Goal: Task Accomplishment & Management: Complete application form

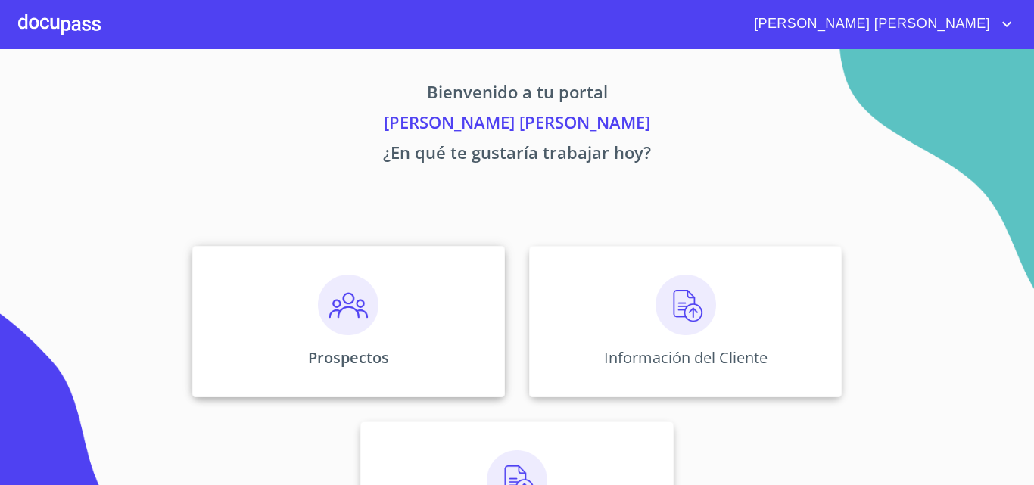
click at [354, 308] on img at bounding box center [348, 305] width 61 height 61
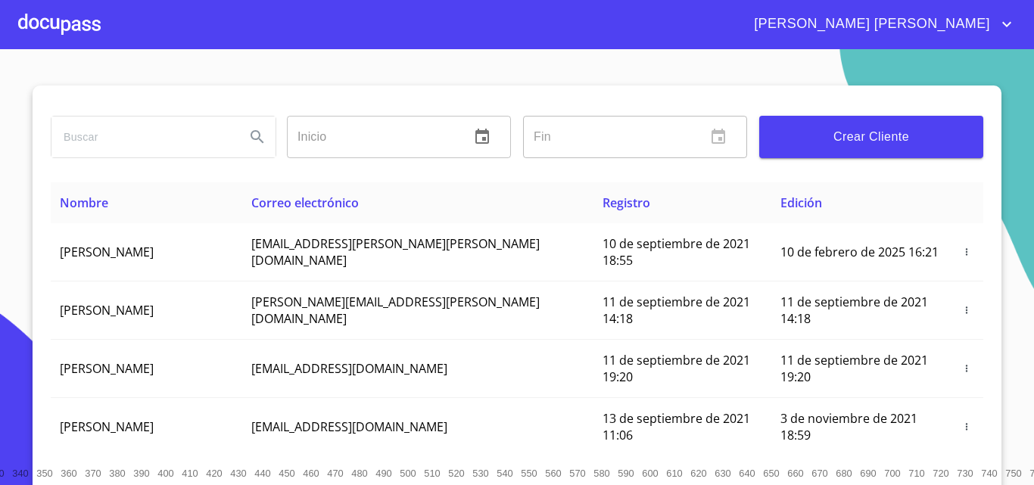
click at [132, 143] on input "search" at bounding box center [142, 137] width 182 height 41
type input "francisco [PERSON_NAME] [PERSON_NAME]"
click at [254, 143] on icon "Search" at bounding box center [257, 137] width 18 height 18
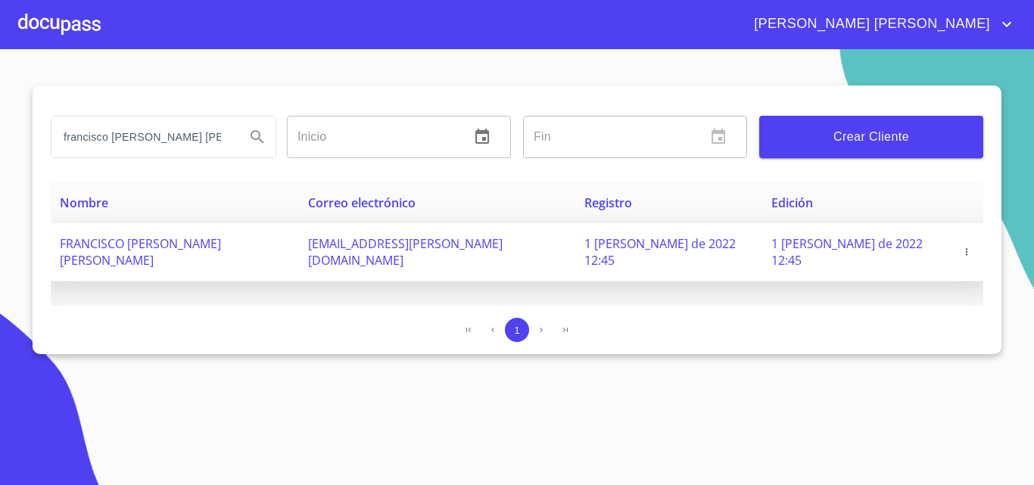
click at [965, 247] on icon "button" at bounding box center [967, 252] width 11 height 11
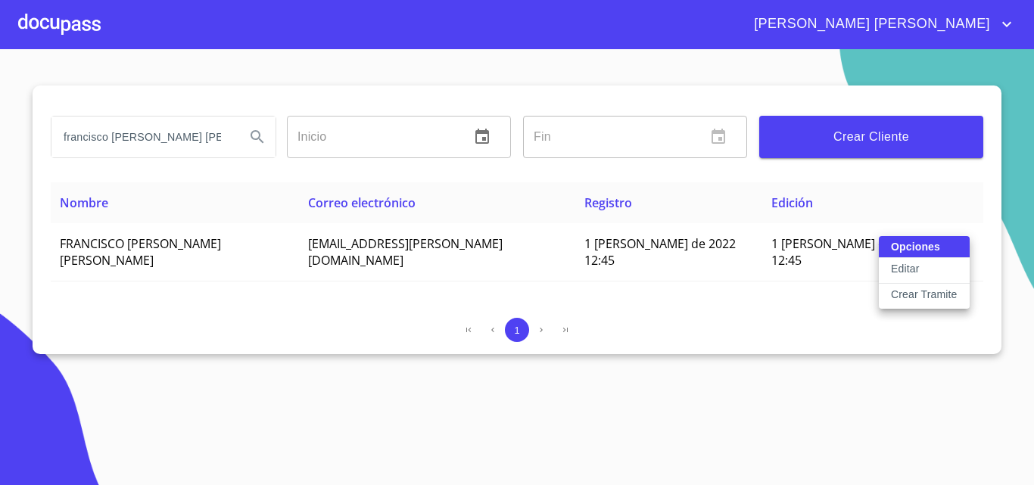
click at [919, 263] on p "Editar" at bounding box center [905, 268] width 28 height 15
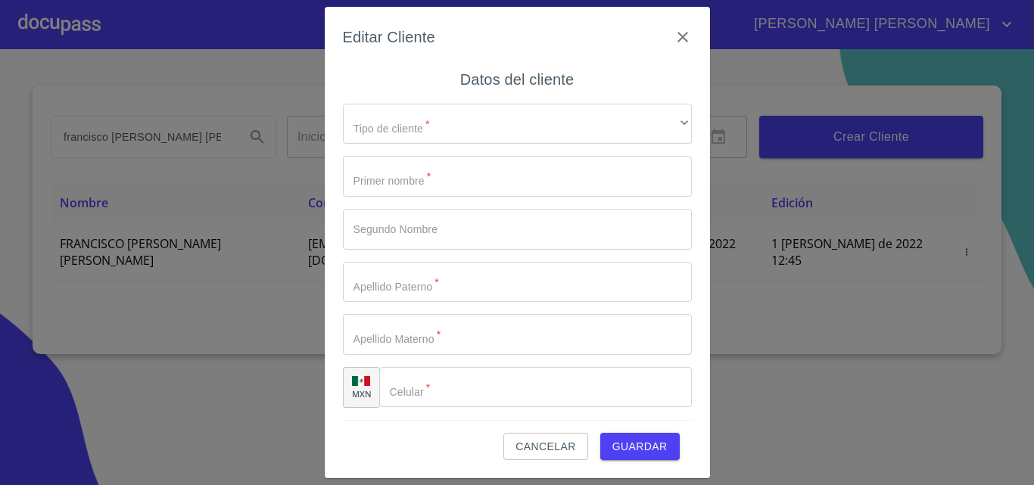
type input "FRANCISCO"
type input "[PERSON_NAME]"
type input "[GEOGRAPHIC_DATA]"
type input "[PERSON_NAME]"
type input "[PHONE_NUMBER]"
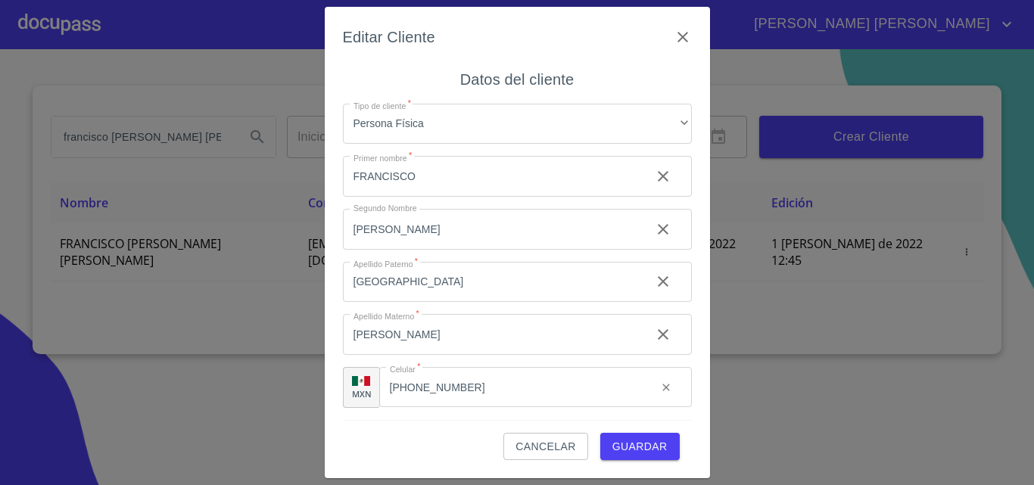
click at [657, 444] on span "Guardar" at bounding box center [640, 447] width 55 height 19
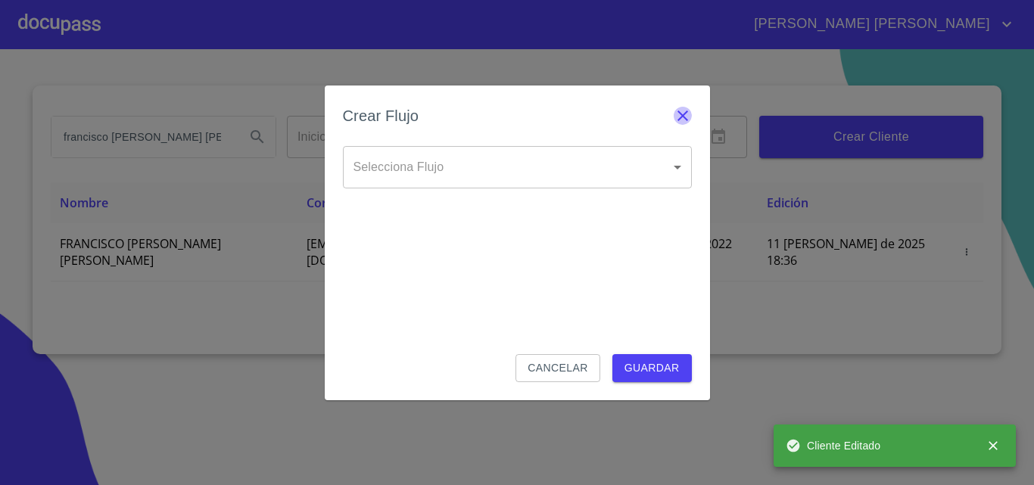
click at [688, 113] on icon "button" at bounding box center [683, 116] width 18 height 18
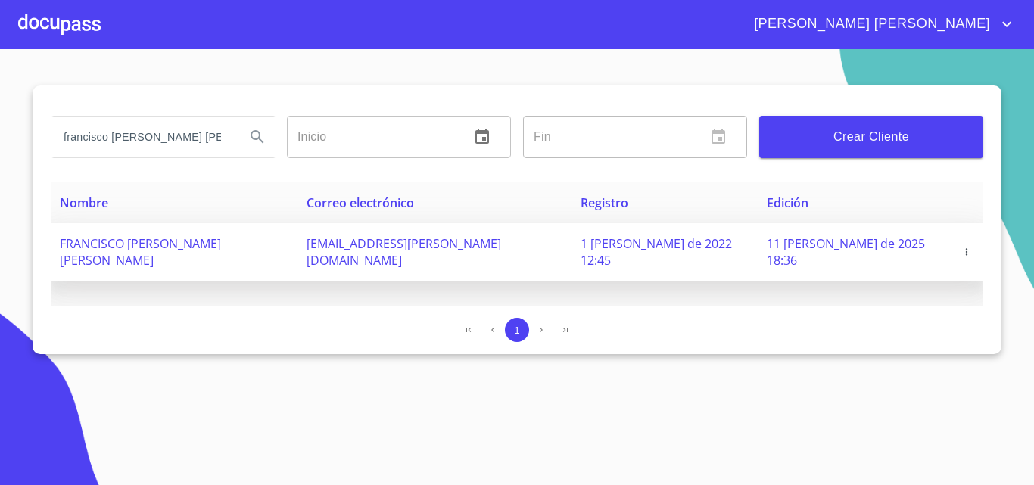
click at [968, 247] on icon "button" at bounding box center [967, 252] width 11 height 11
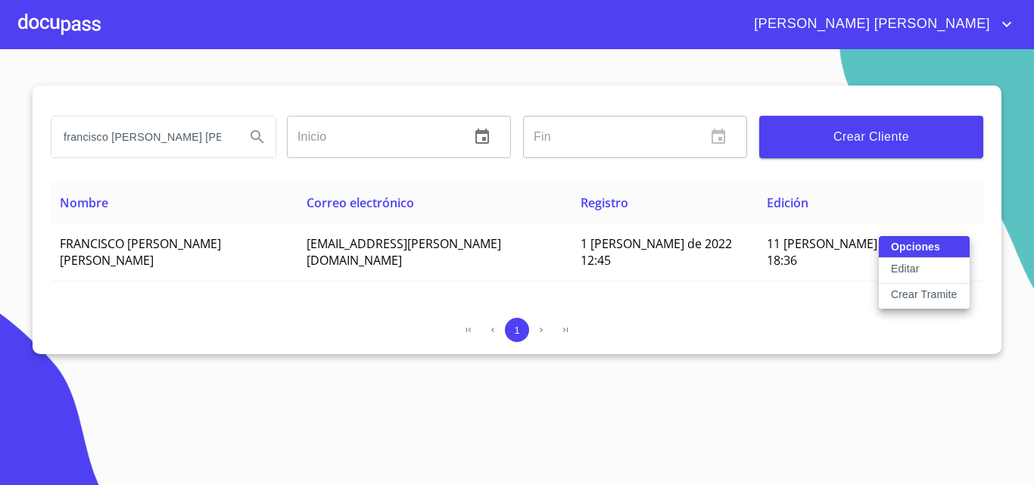
click at [931, 266] on button "Editar" at bounding box center [924, 271] width 91 height 26
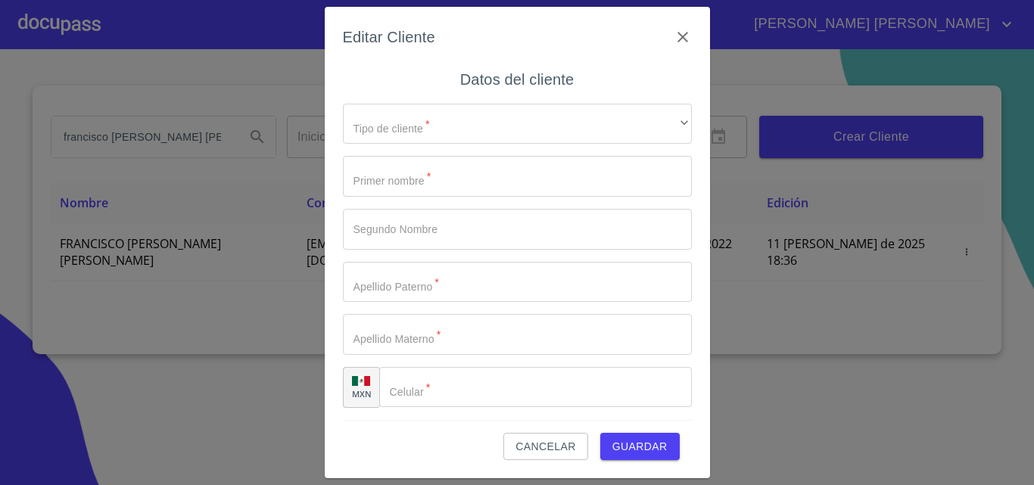
type input "FRANCISCO"
type input "[PERSON_NAME]"
type input "[GEOGRAPHIC_DATA]"
type input "[PERSON_NAME]"
type input "[PHONE_NUMBER]"
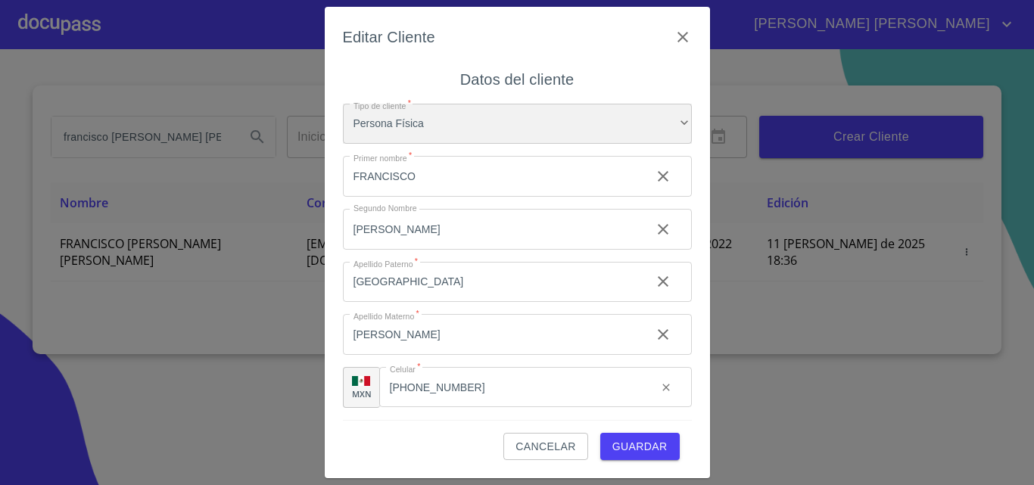
click at [474, 121] on div "Persona Física" at bounding box center [517, 124] width 349 height 41
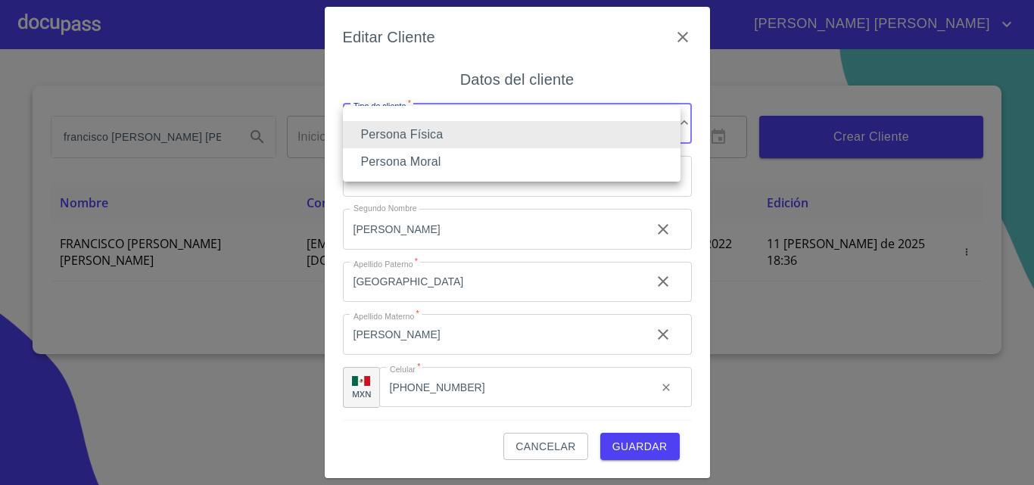
click at [637, 438] on div at bounding box center [517, 242] width 1034 height 485
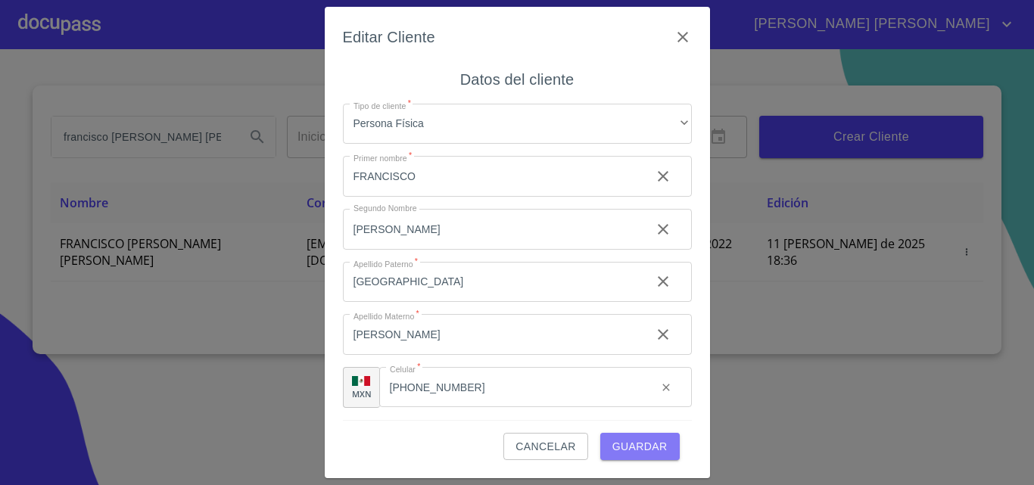
click at [637, 438] on span "Guardar" at bounding box center [640, 447] width 55 height 19
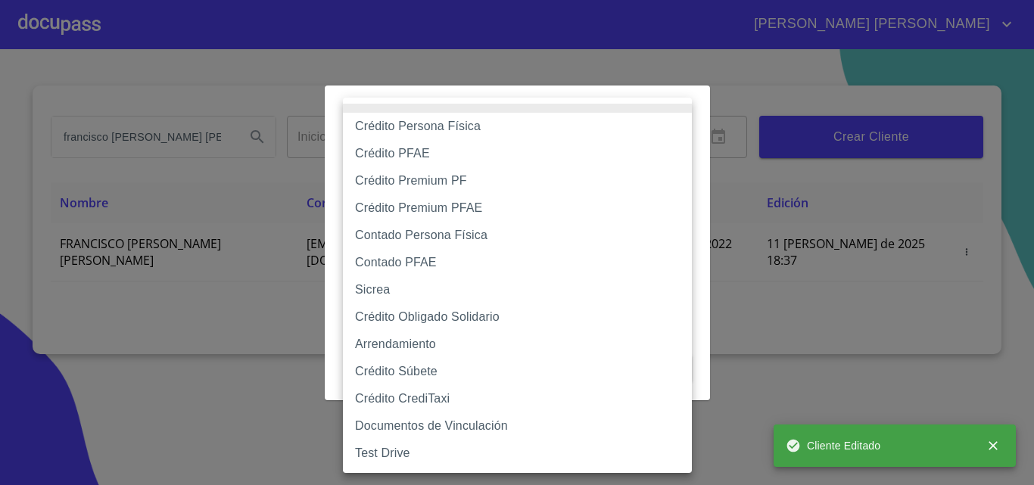
click at [504, 168] on body "[PERSON_NAME] [PERSON_NAME] francisco [PERSON_NAME] [PERSON_NAME] Inicio ​ Fin …" at bounding box center [517, 242] width 1034 height 485
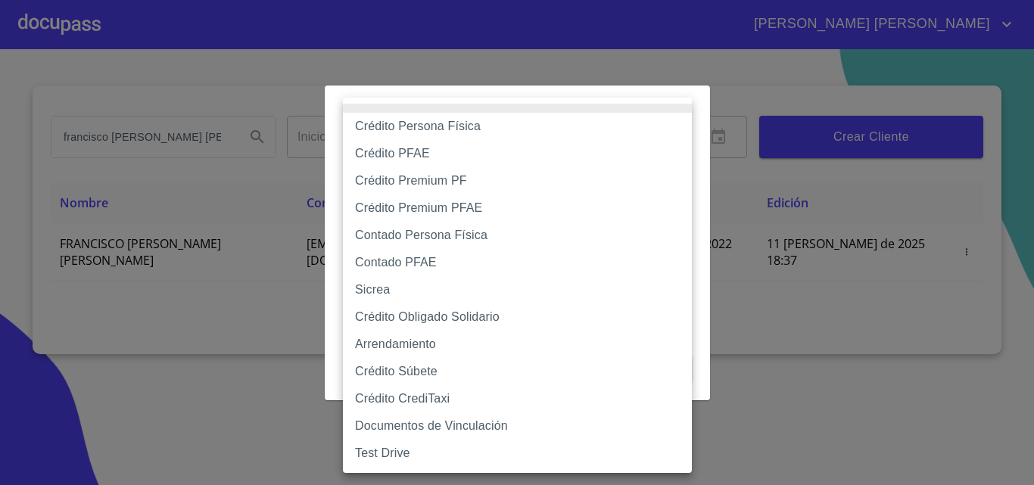
click at [502, 126] on li "Crédito Persona Física" at bounding box center [517, 126] width 349 height 27
type input "6009fb3c7d1714eb8809aa97"
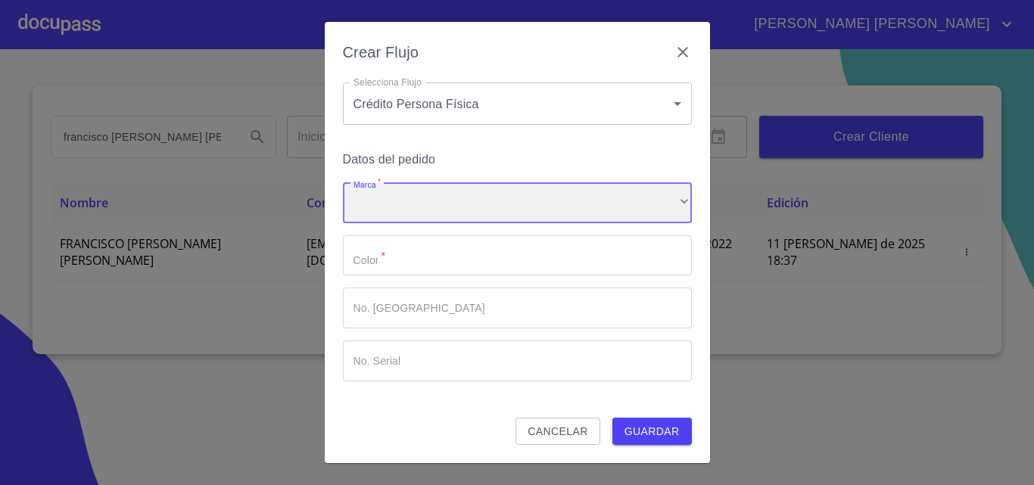
click at [466, 208] on div "​" at bounding box center [517, 202] width 349 height 41
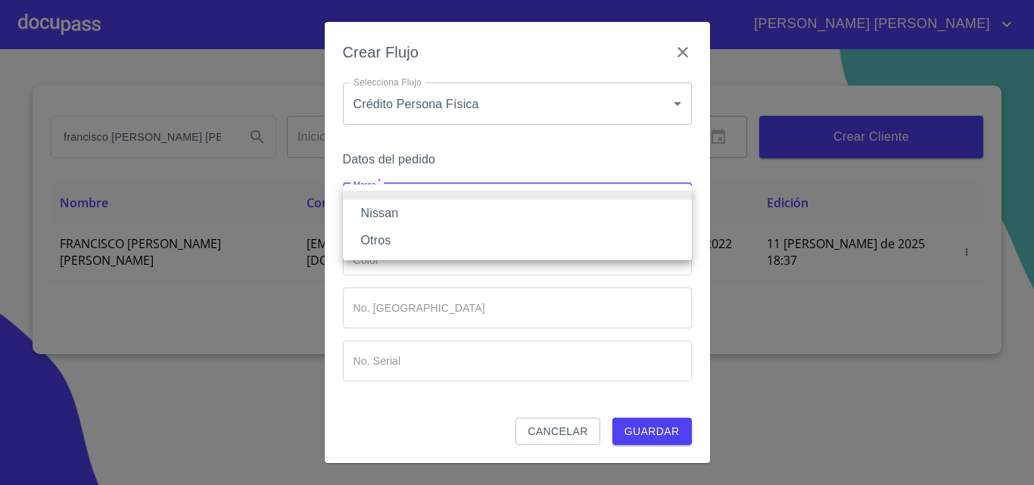
click at [445, 209] on li "Nissan" at bounding box center [517, 213] width 349 height 27
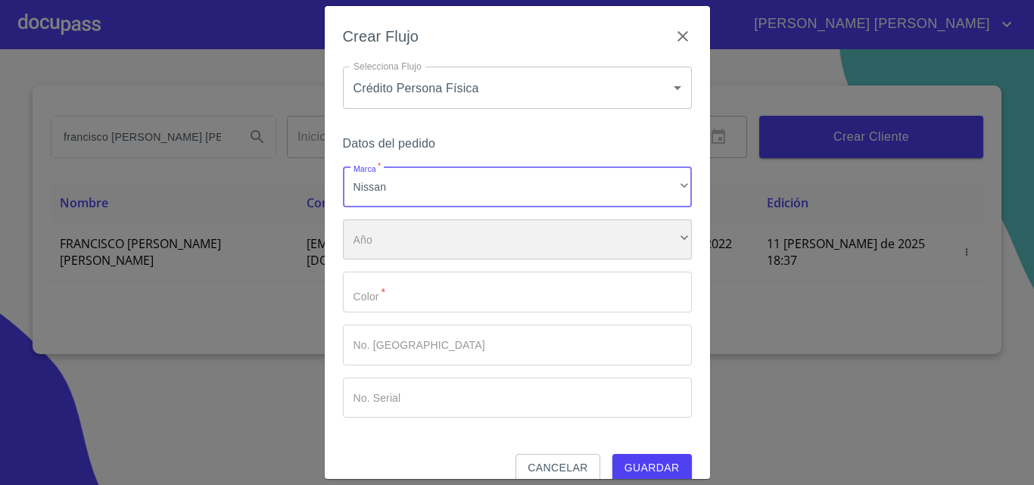
click at [434, 244] on div "​" at bounding box center [517, 240] width 349 height 41
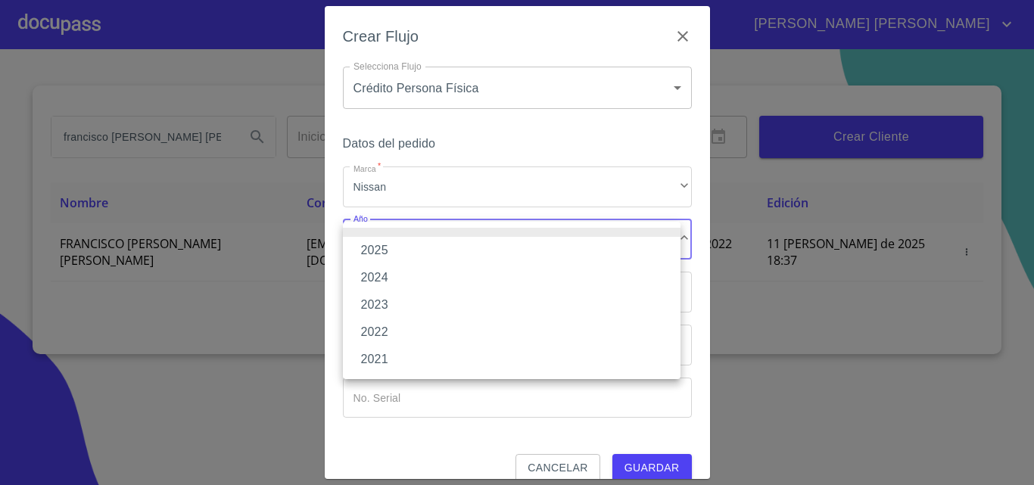
click at [422, 255] on li "2025" at bounding box center [512, 250] width 338 height 27
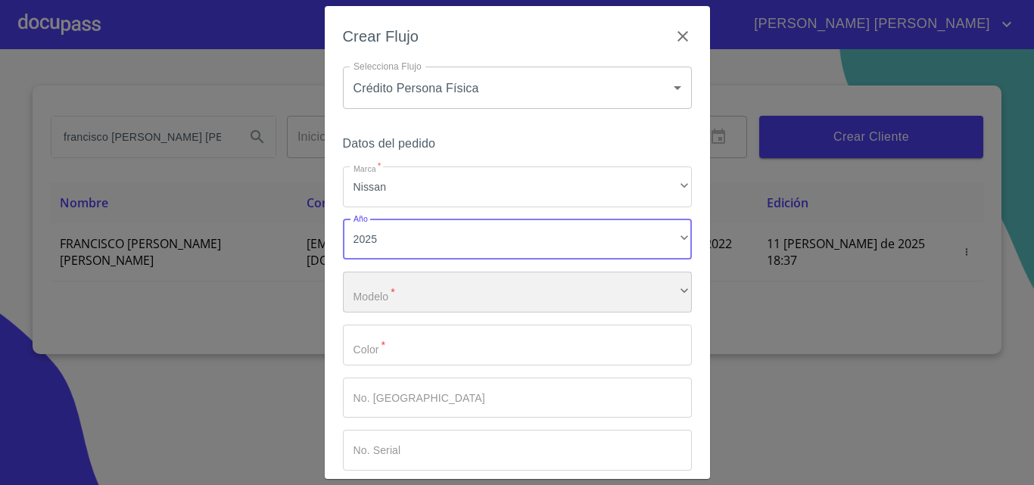
click at [428, 298] on div "​" at bounding box center [517, 292] width 349 height 41
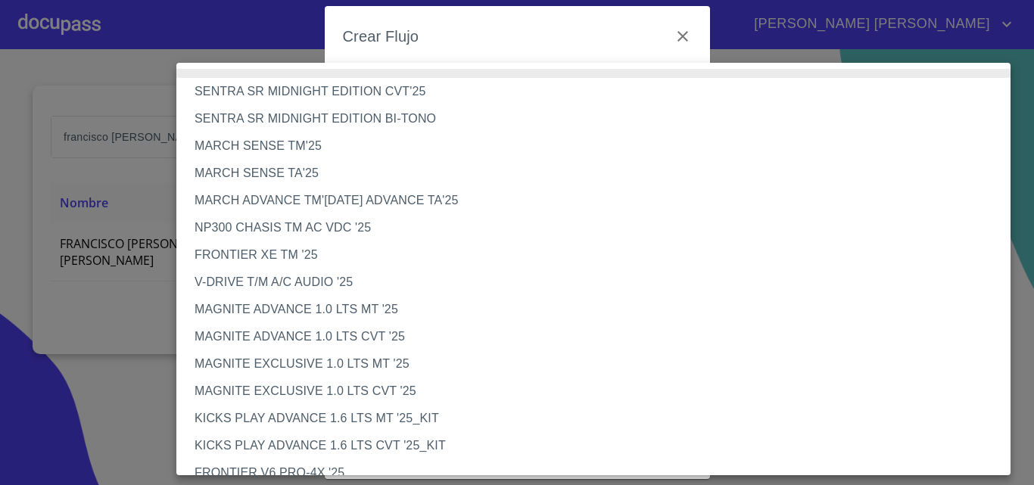
click at [301, 95] on li "SENTRA SR MIDNIGHT EDITION CVT'25" at bounding box center [599, 91] width 846 height 27
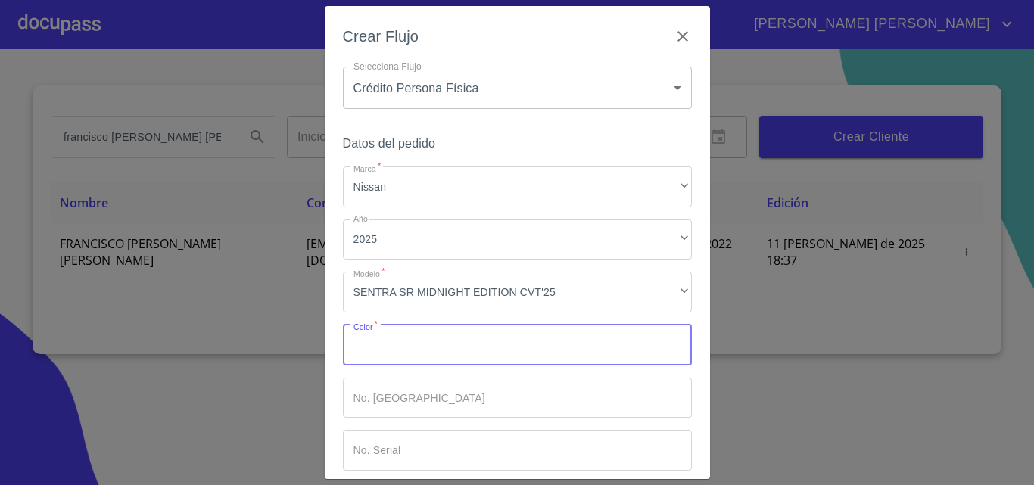
click at [474, 354] on input "Marca   *" at bounding box center [517, 345] width 349 height 41
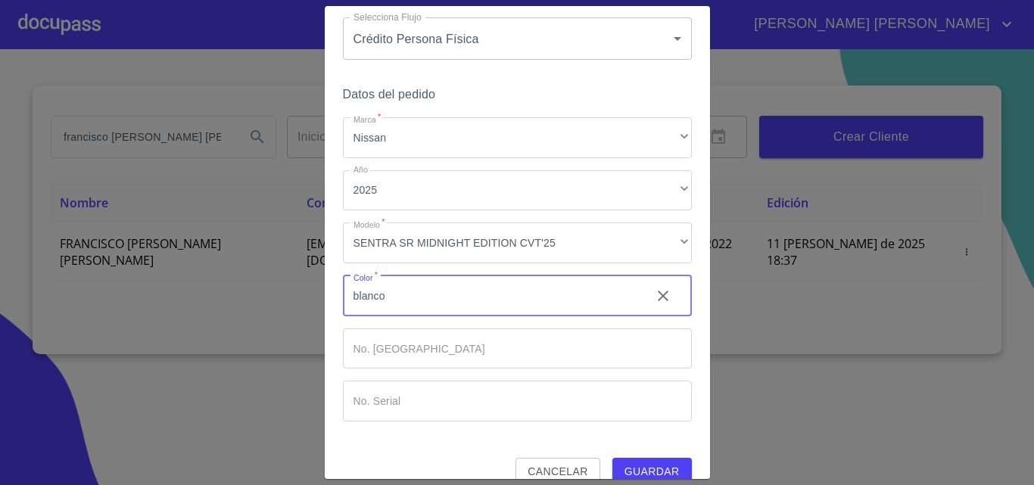
scroll to position [73, 0]
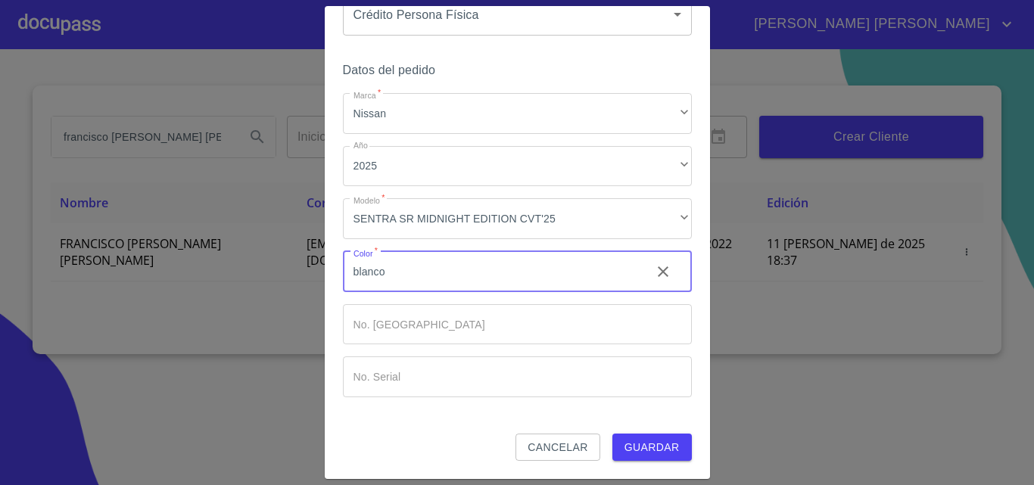
type input "blanco"
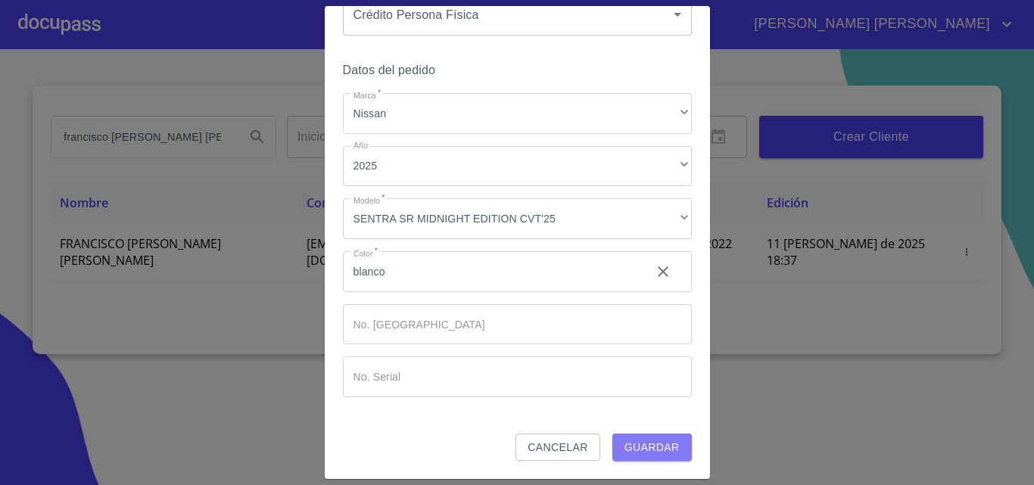
click at [651, 439] on span "Guardar" at bounding box center [652, 447] width 55 height 19
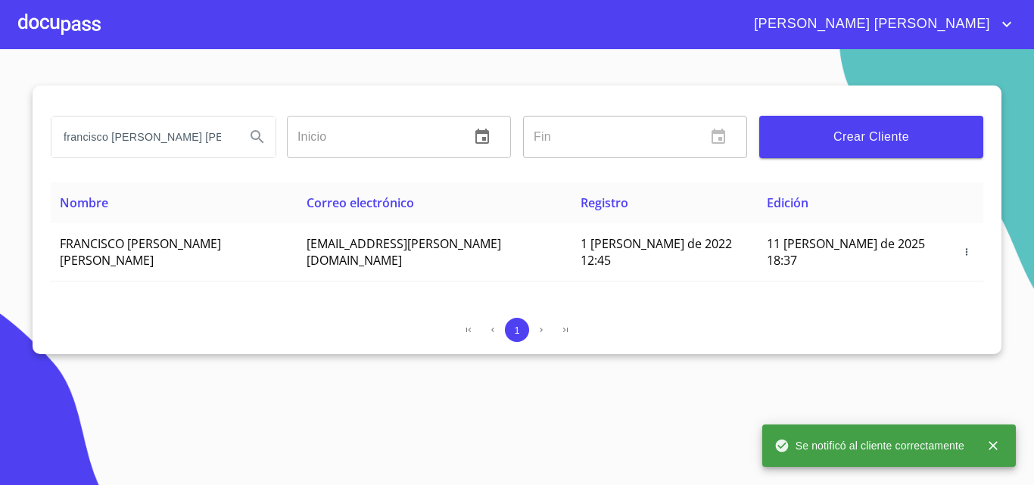
click at [74, 20] on div at bounding box center [59, 24] width 83 height 48
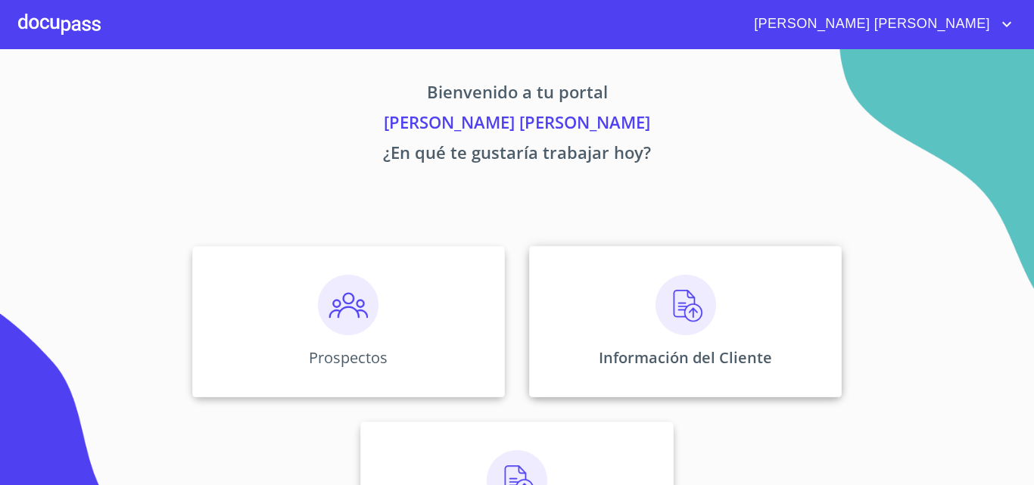
click at [666, 256] on div "Información del Cliente" at bounding box center [685, 321] width 313 height 151
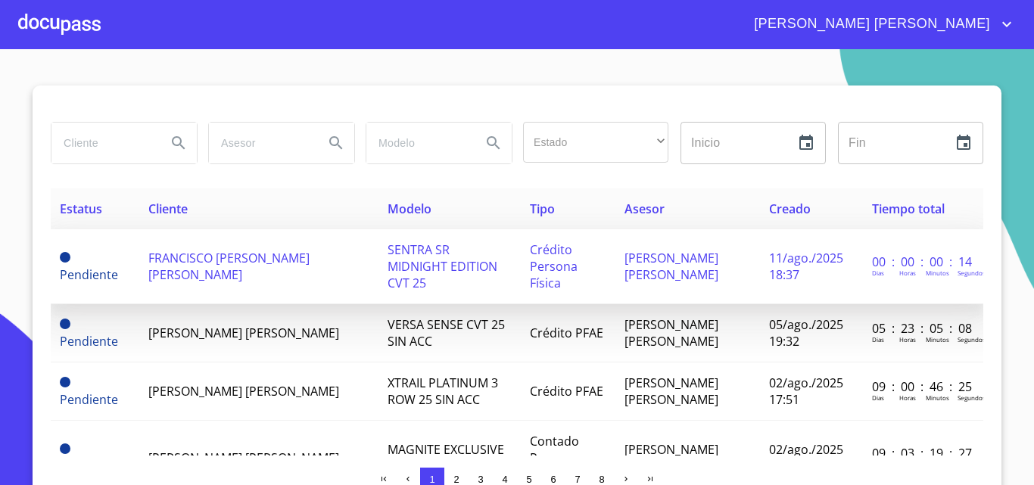
click at [275, 270] on td "FRANCISCO [PERSON_NAME] [PERSON_NAME]" at bounding box center [258, 266] width 239 height 75
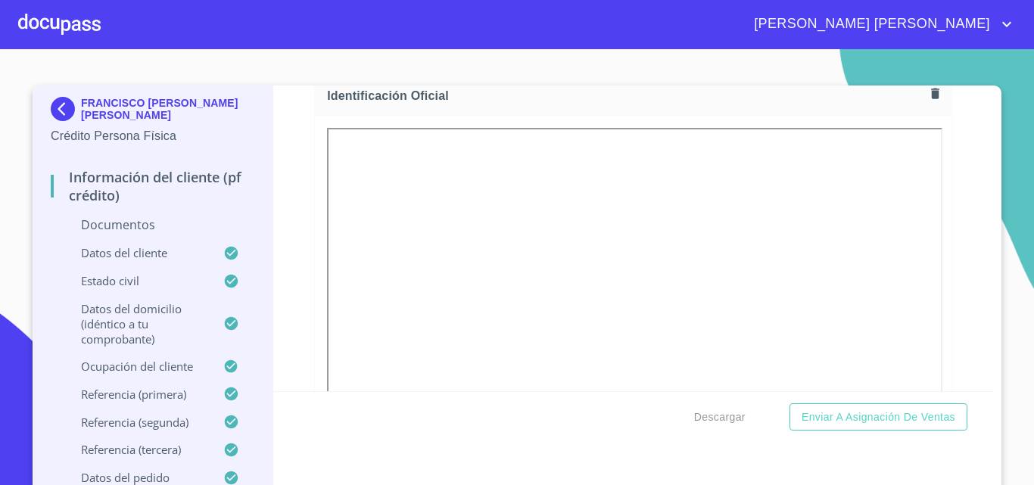
scroll to position [227, 0]
click at [999, 5] on div "[PERSON_NAME] [PERSON_NAME]" at bounding box center [517, 24] width 1034 height 48
click at [999, 11] on div "[PERSON_NAME] [PERSON_NAME]" at bounding box center [517, 24] width 1034 height 48
click at [1003, 24] on icon "account of current user" at bounding box center [1007, 24] width 18 height 18
click at [994, 36] on li "Salir" at bounding box center [991, 31] width 49 height 27
